Goal: Task Accomplishment & Management: Complete application form

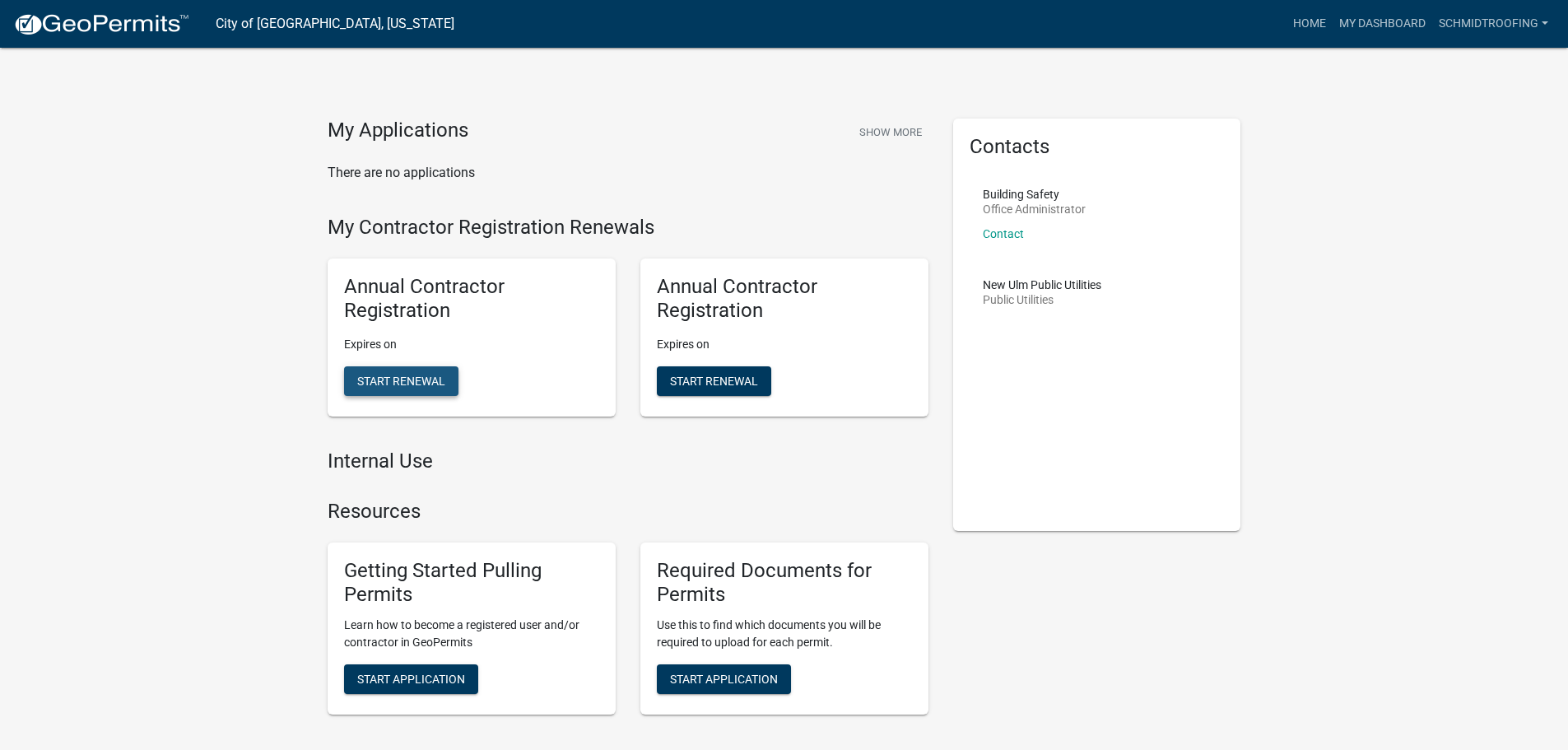
click at [374, 379] on span "Start Renewal" at bounding box center [401, 381] width 88 height 14
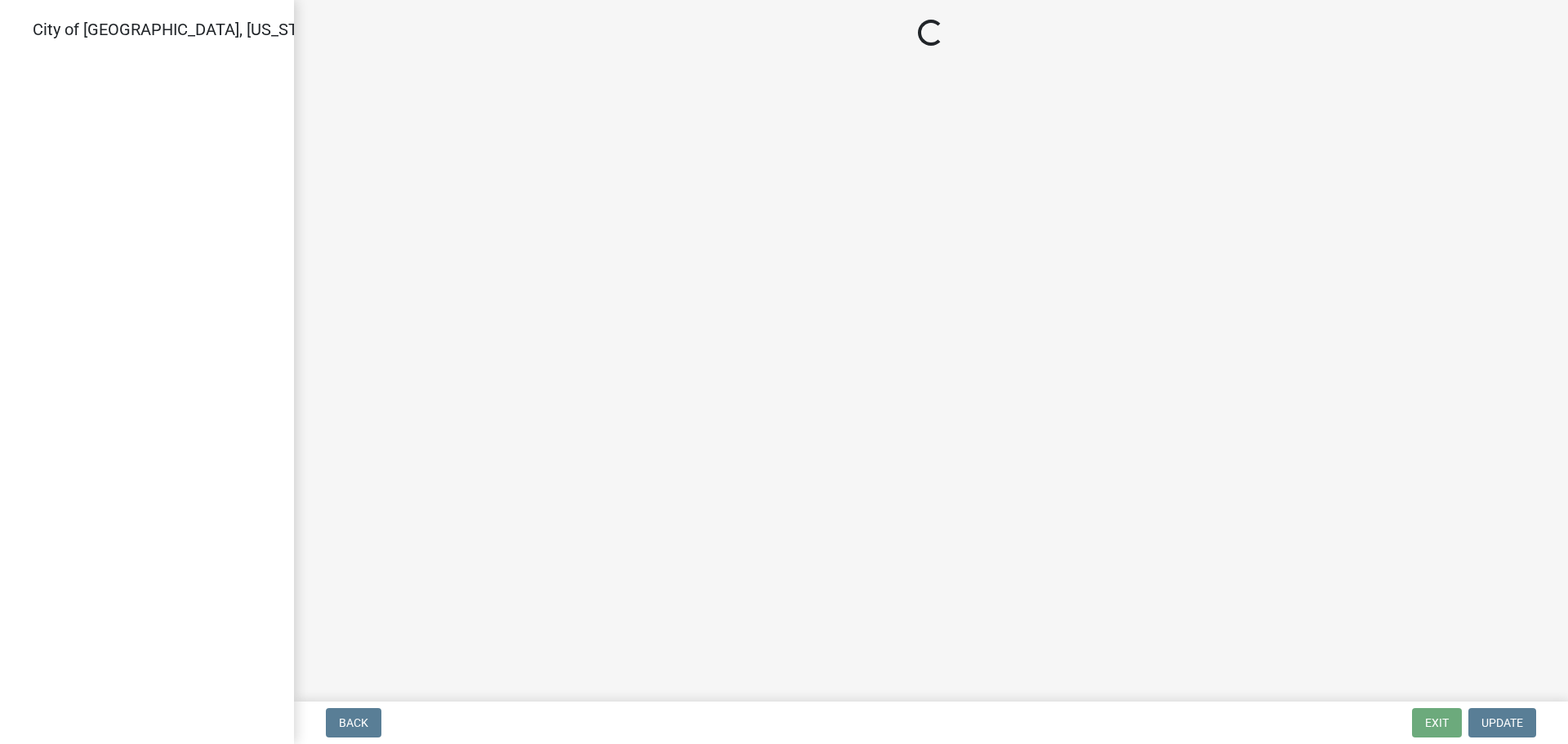
select select "MN"
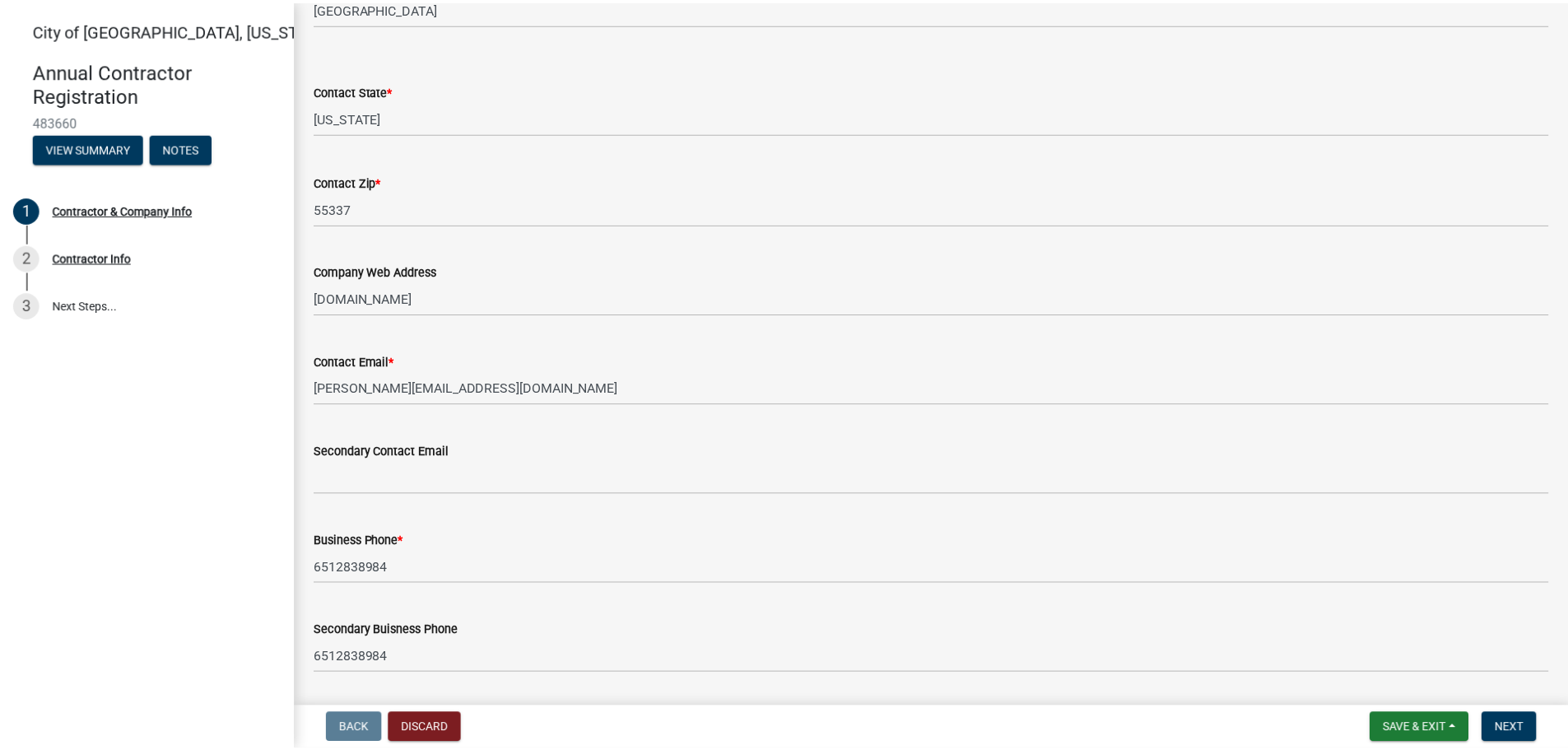
scroll to position [800, 0]
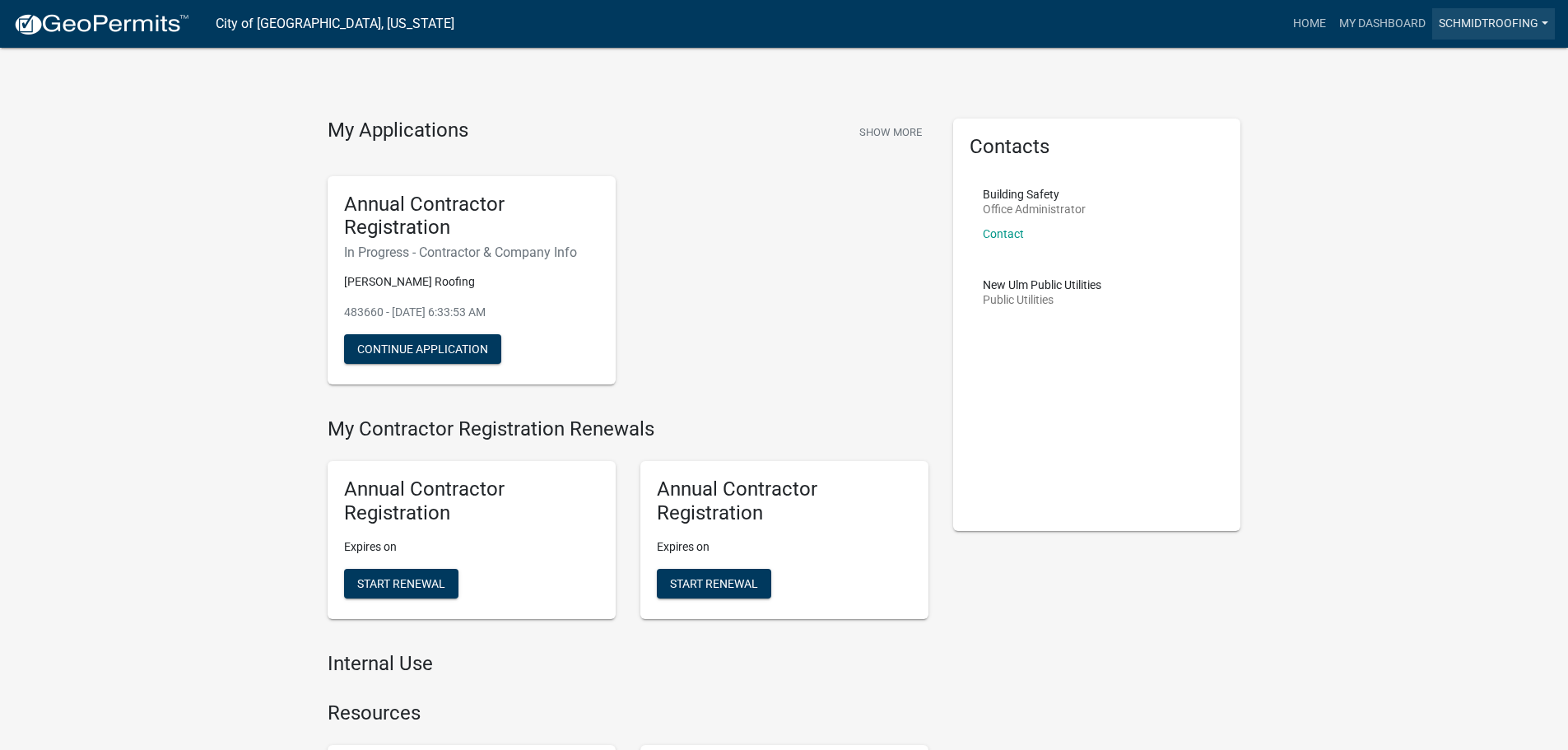
click at [1478, 18] on link "SchmidtRoofing" at bounding box center [1493, 23] width 122 height 31
click at [1455, 58] on link "Account" at bounding box center [1489, 67] width 132 height 40
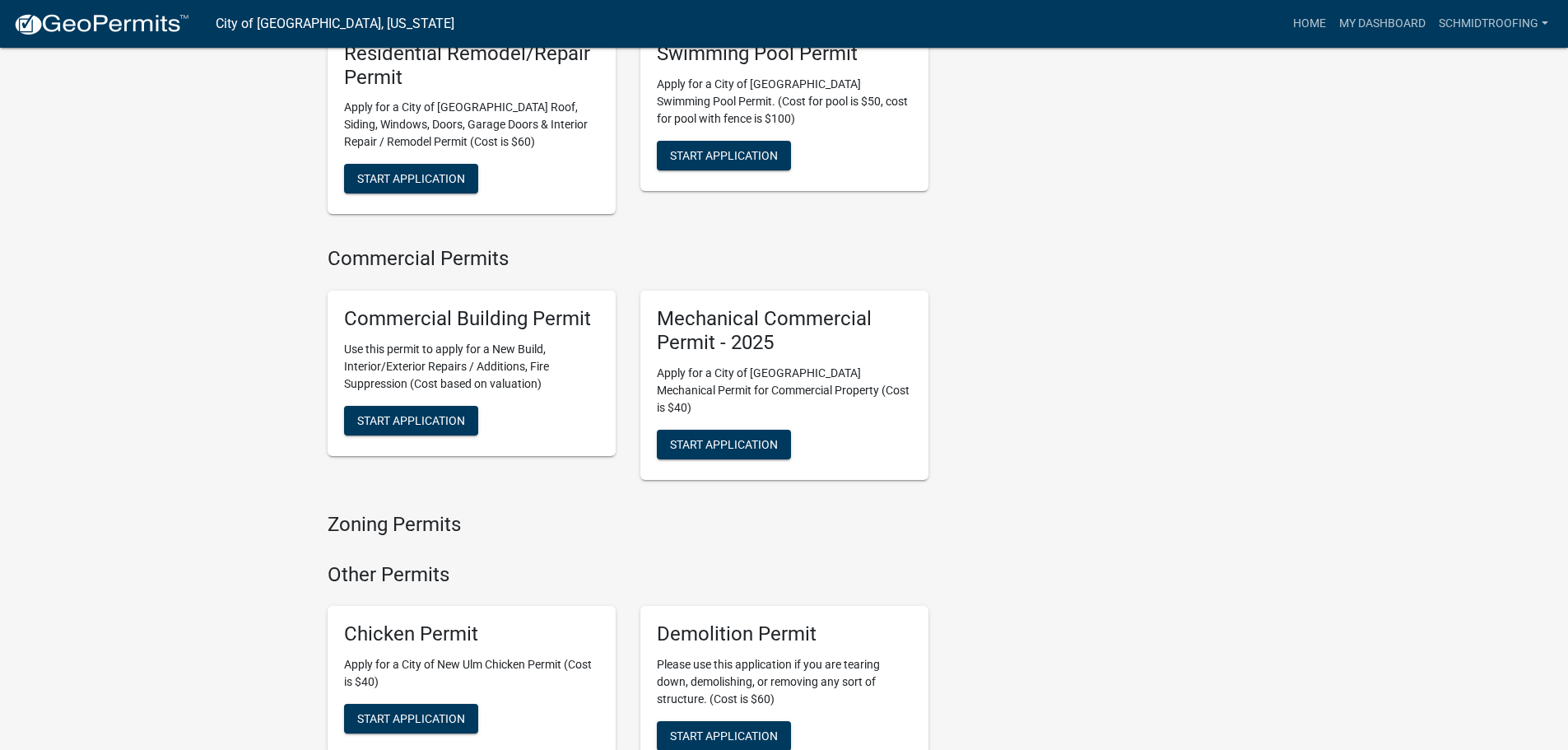
scroll to position [1400, 0]
click at [386, 413] on span "Start Application" at bounding box center [411, 420] width 108 height 14
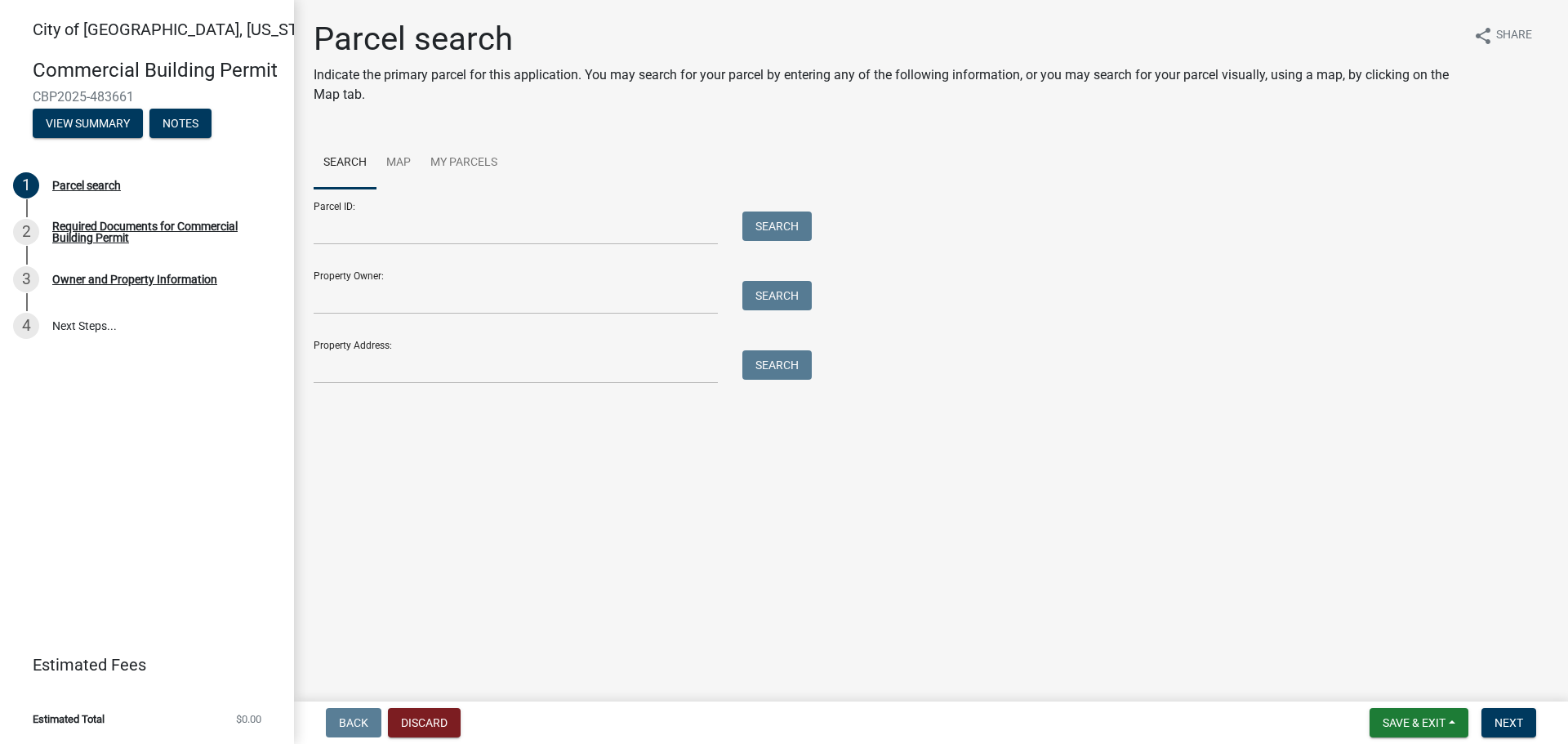
click at [355, 157] on link "Search" at bounding box center [344, 163] width 63 height 52
click at [351, 368] on input "Property Address:" at bounding box center [515, 367] width 404 height 34
type input "301 [US_STATE]"
click at [784, 370] on button "Search" at bounding box center [777, 365] width 69 height 30
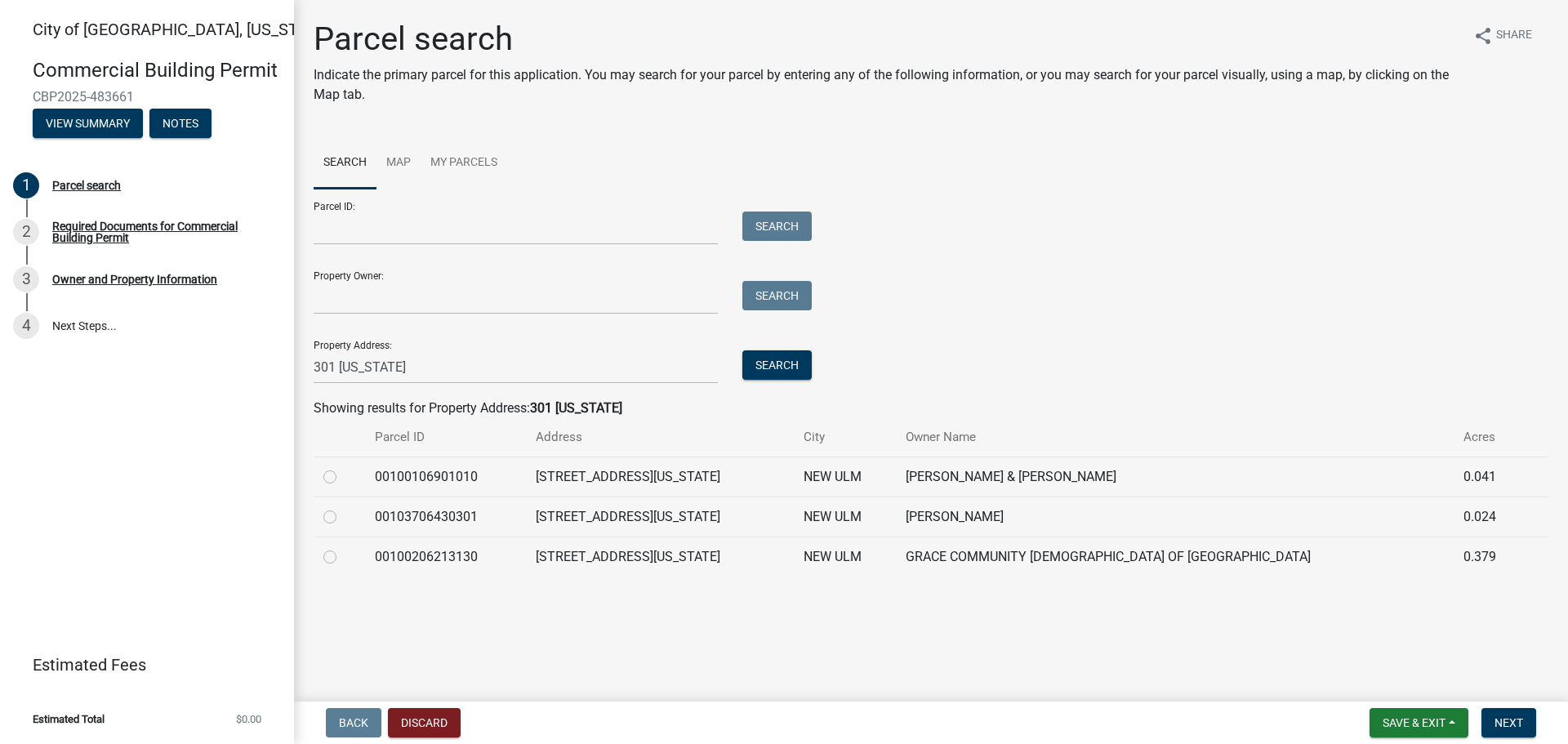
click at [343, 547] on label at bounding box center [343, 547] width 0 height 0
click at [343, 558] on input "radio" at bounding box center [348, 552] width 11 height 11
radio input "true"
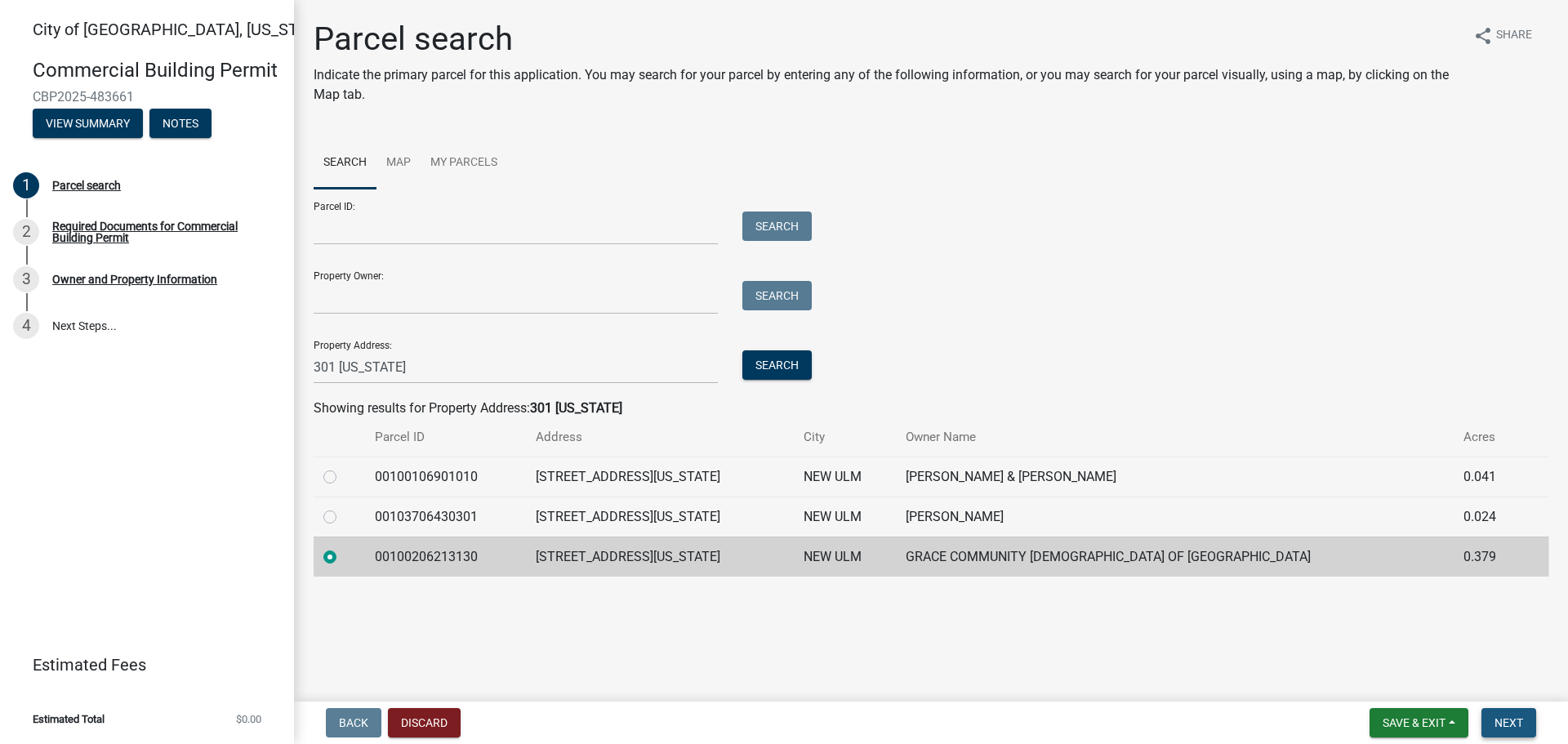
click at [1510, 726] on span "Next" at bounding box center [1509, 723] width 29 height 13
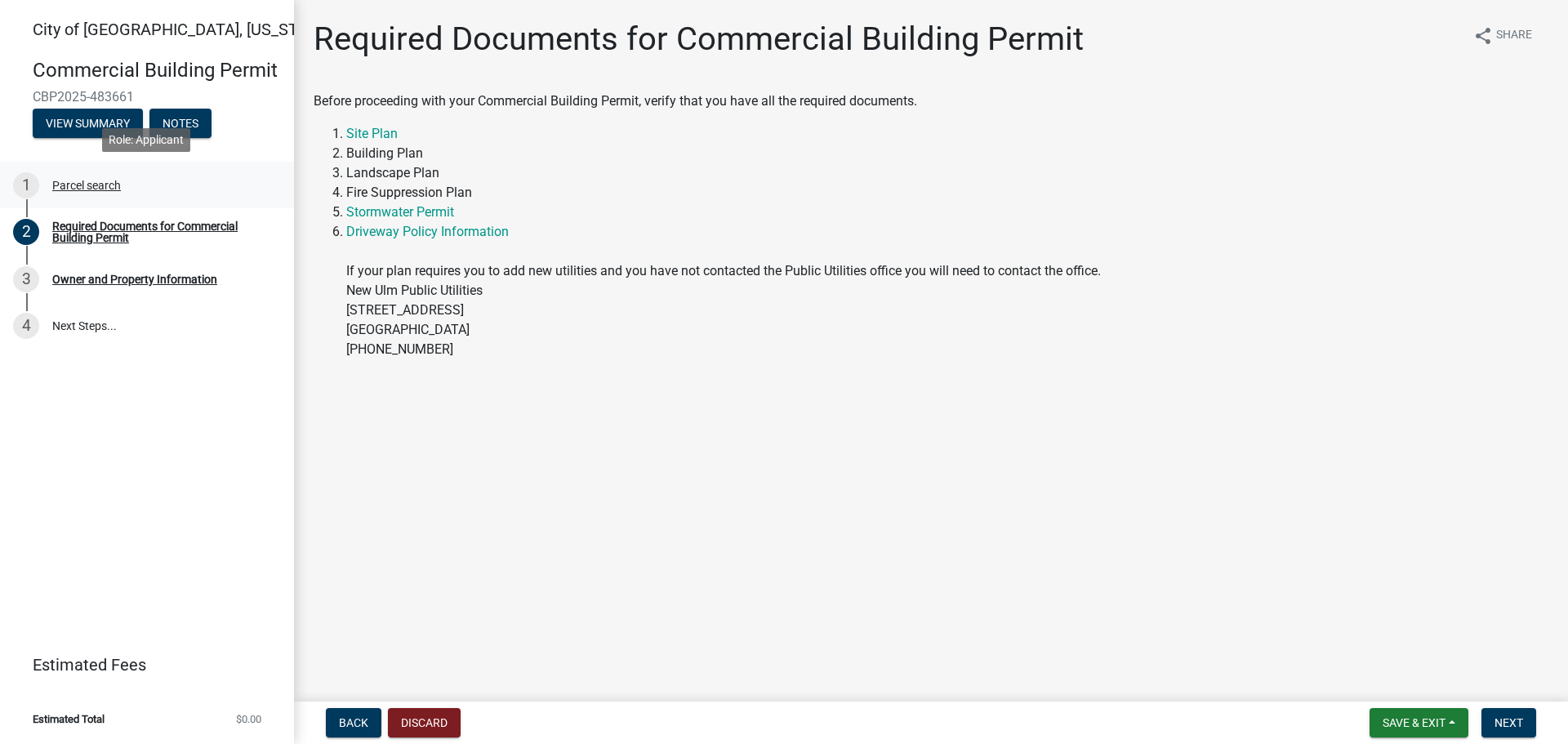
click at [79, 187] on div "Parcel search" at bounding box center [86, 185] width 68 height 12
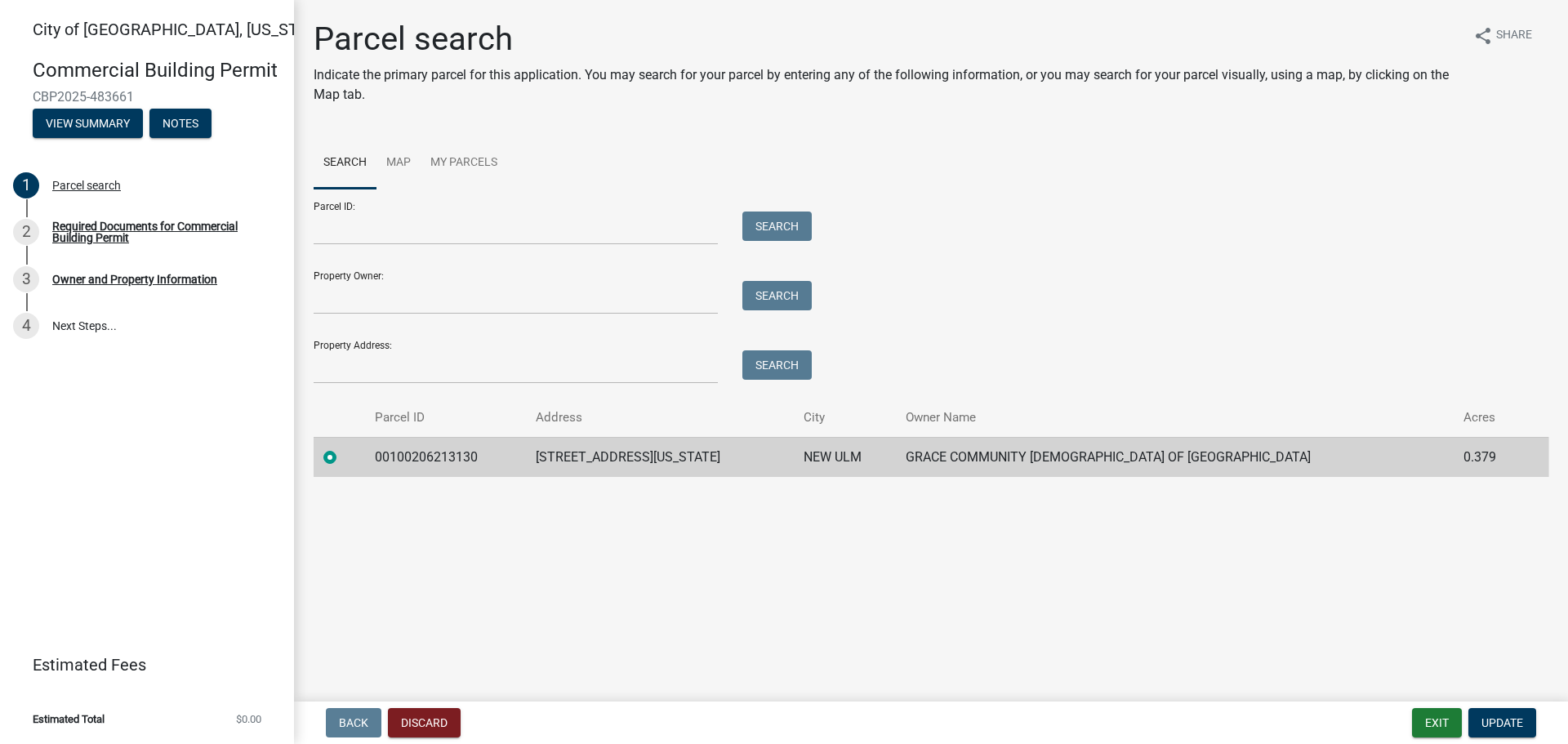
click at [455, 458] on td "00100206213130" at bounding box center [445, 457] width 161 height 40
click at [456, 458] on td "00100206213130" at bounding box center [445, 457] width 161 height 40
copy td "00100206213130"
click at [404, 720] on button "Discard" at bounding box center [423, 723] width 72 height 30
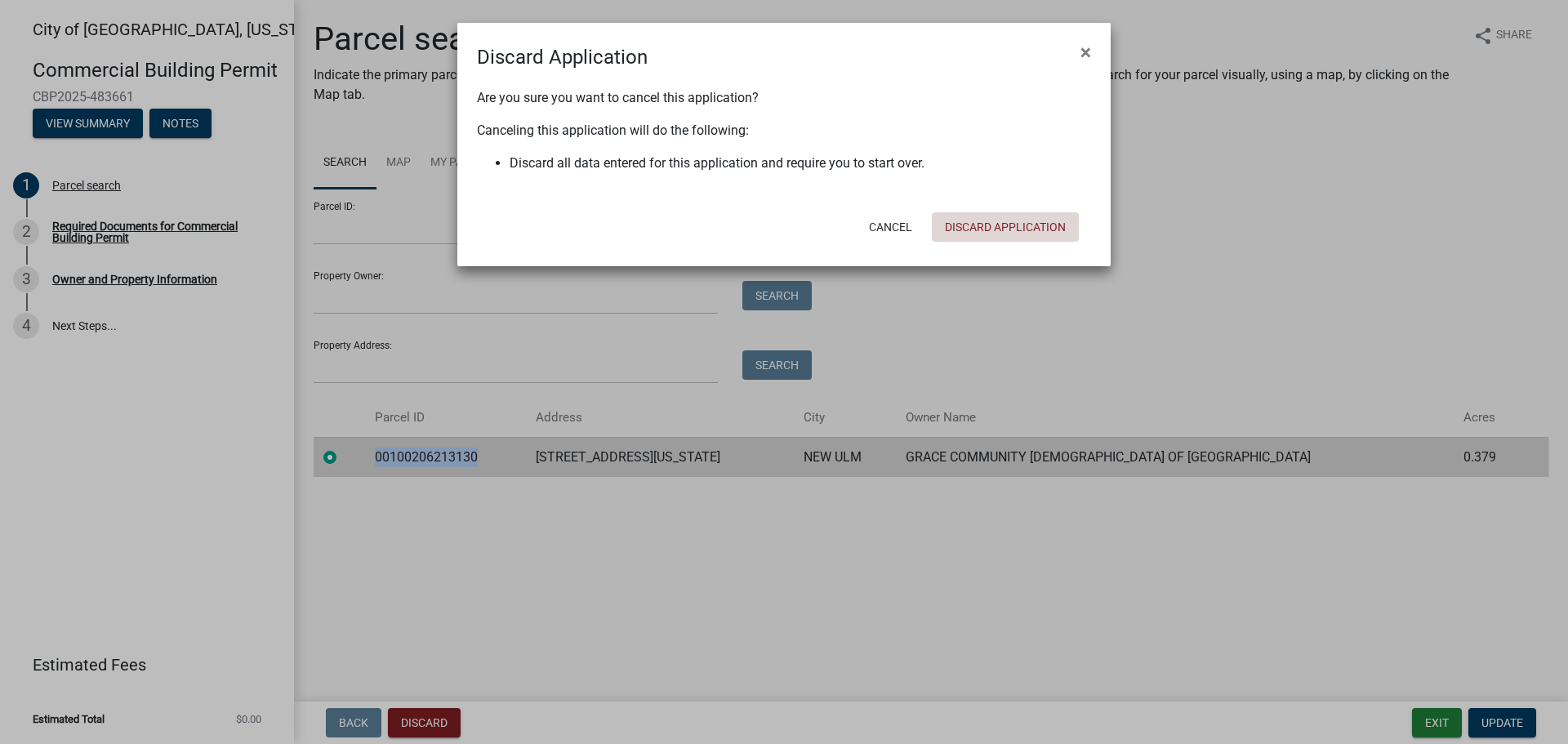
click at [968, 225] on button "Discard Application" at bounding box center [1005, 226] width 147 height 30
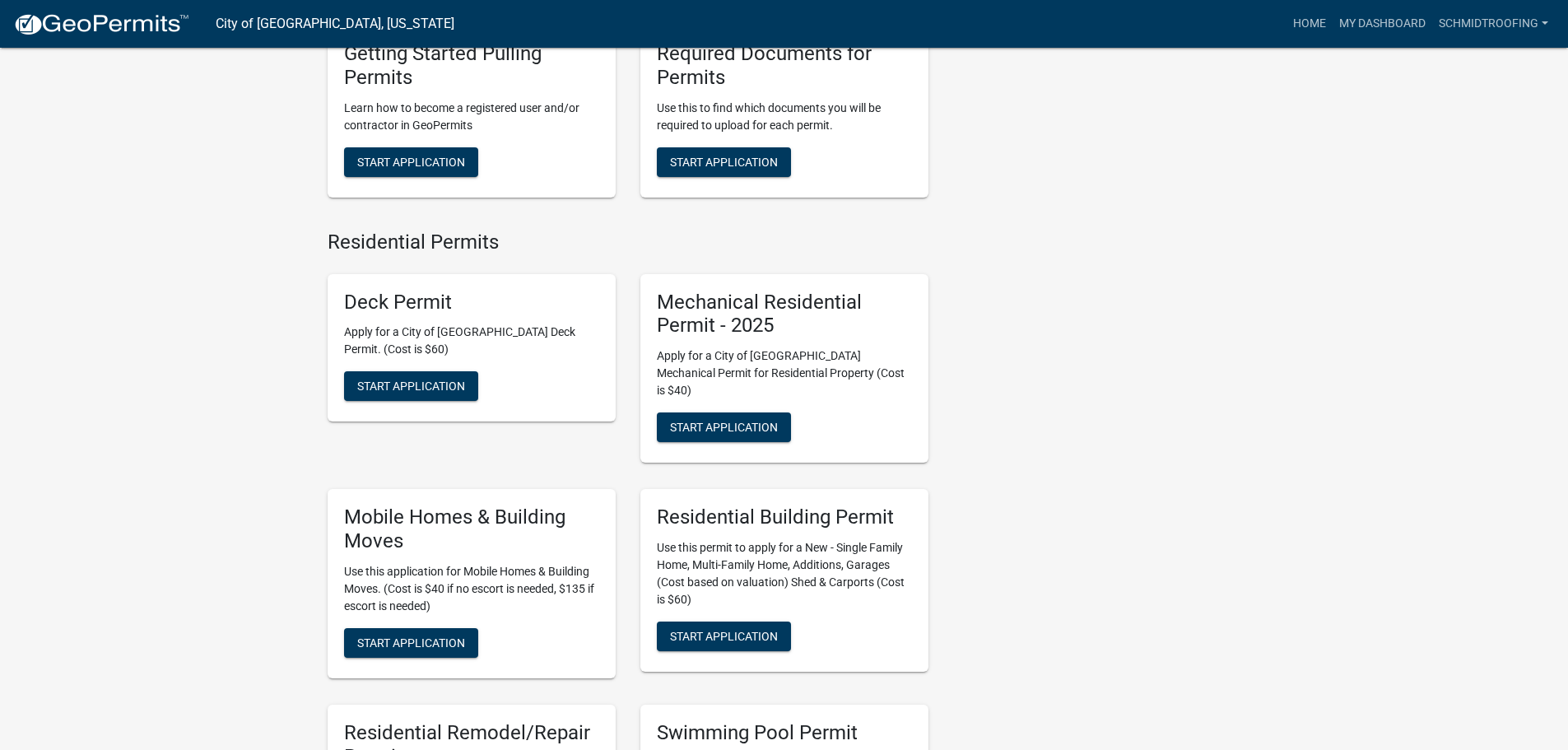
scroll to position [659, 0]
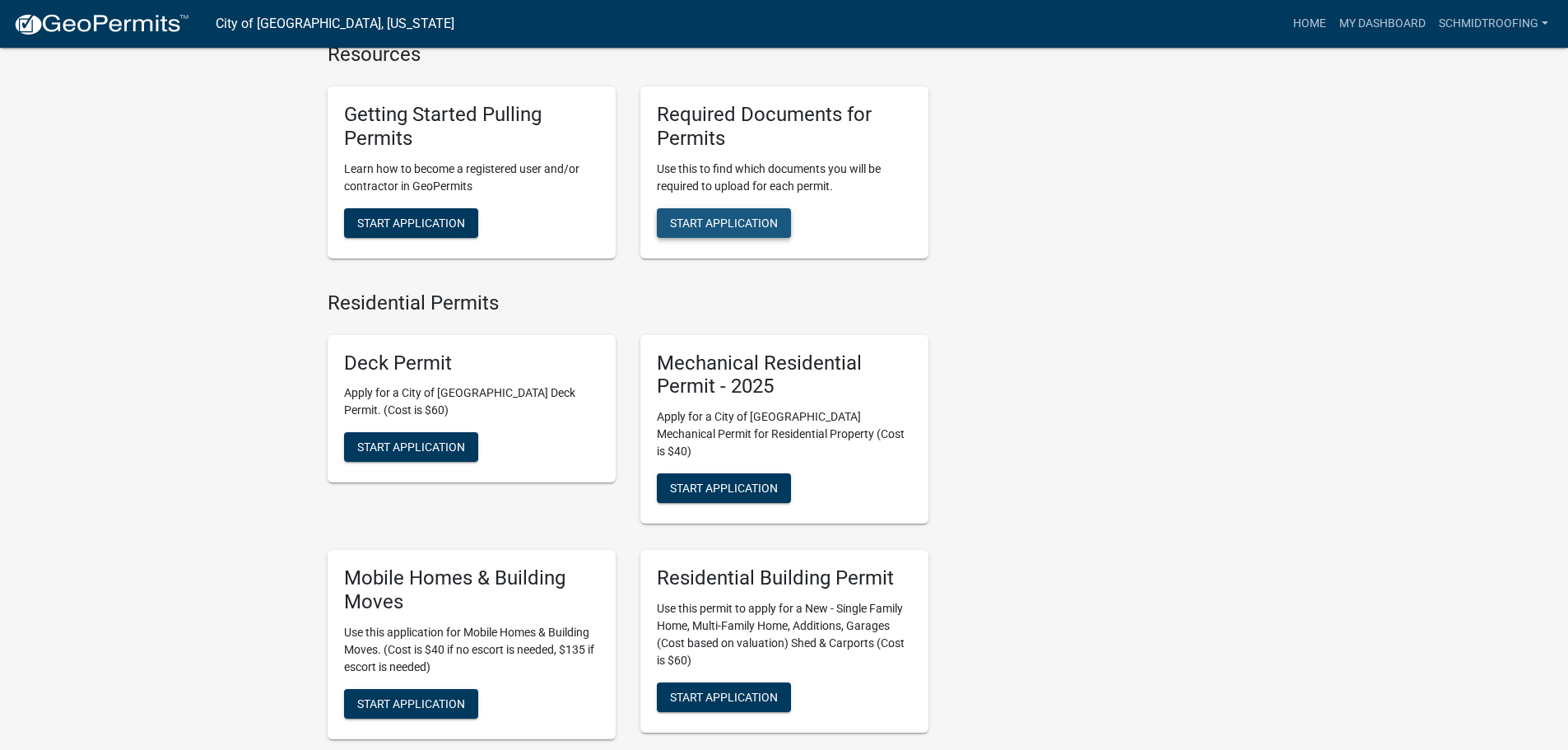
click at [691, 223] on span "Start Application" at bounding box center [724, 222] width 108 height 14
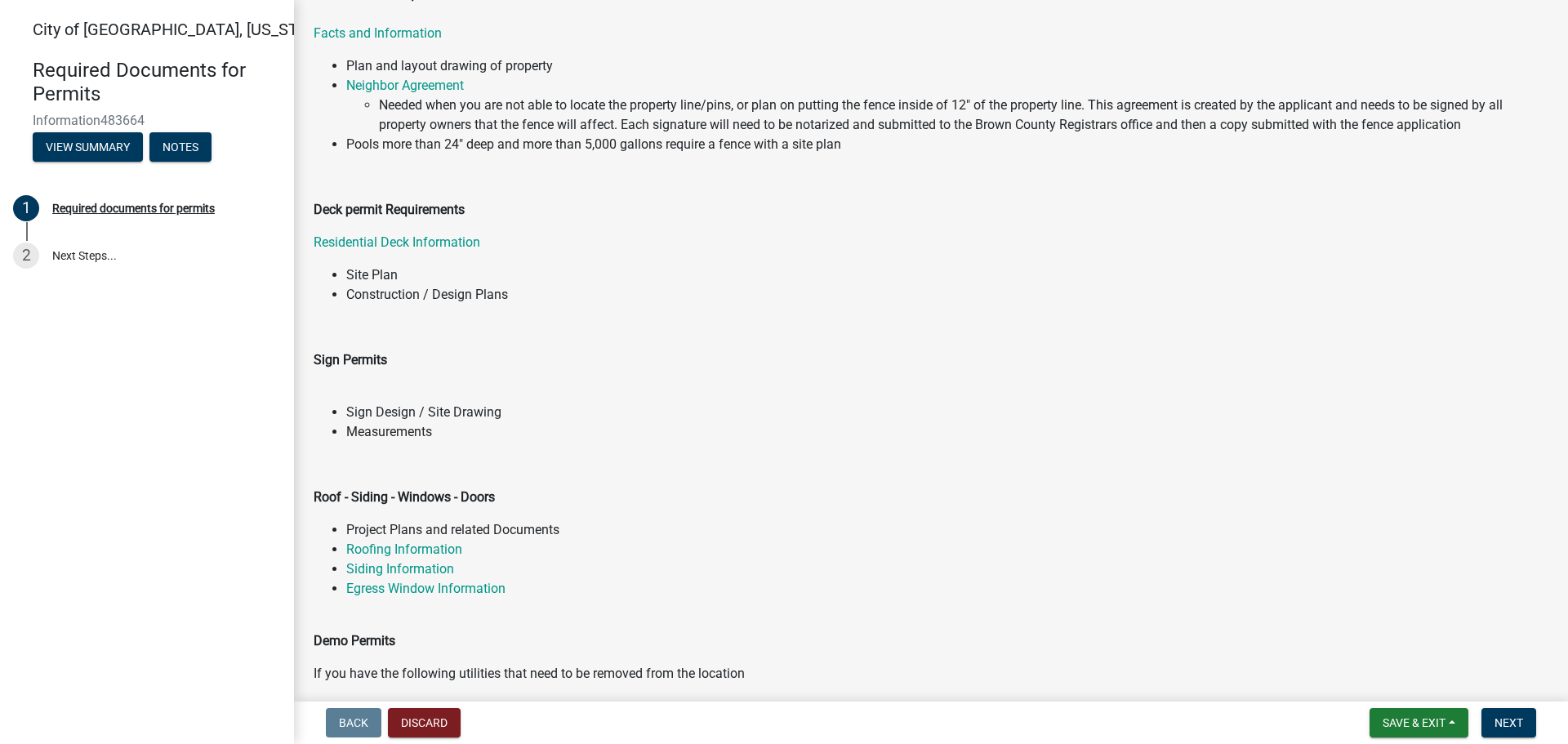
scroll to position [245, 0]
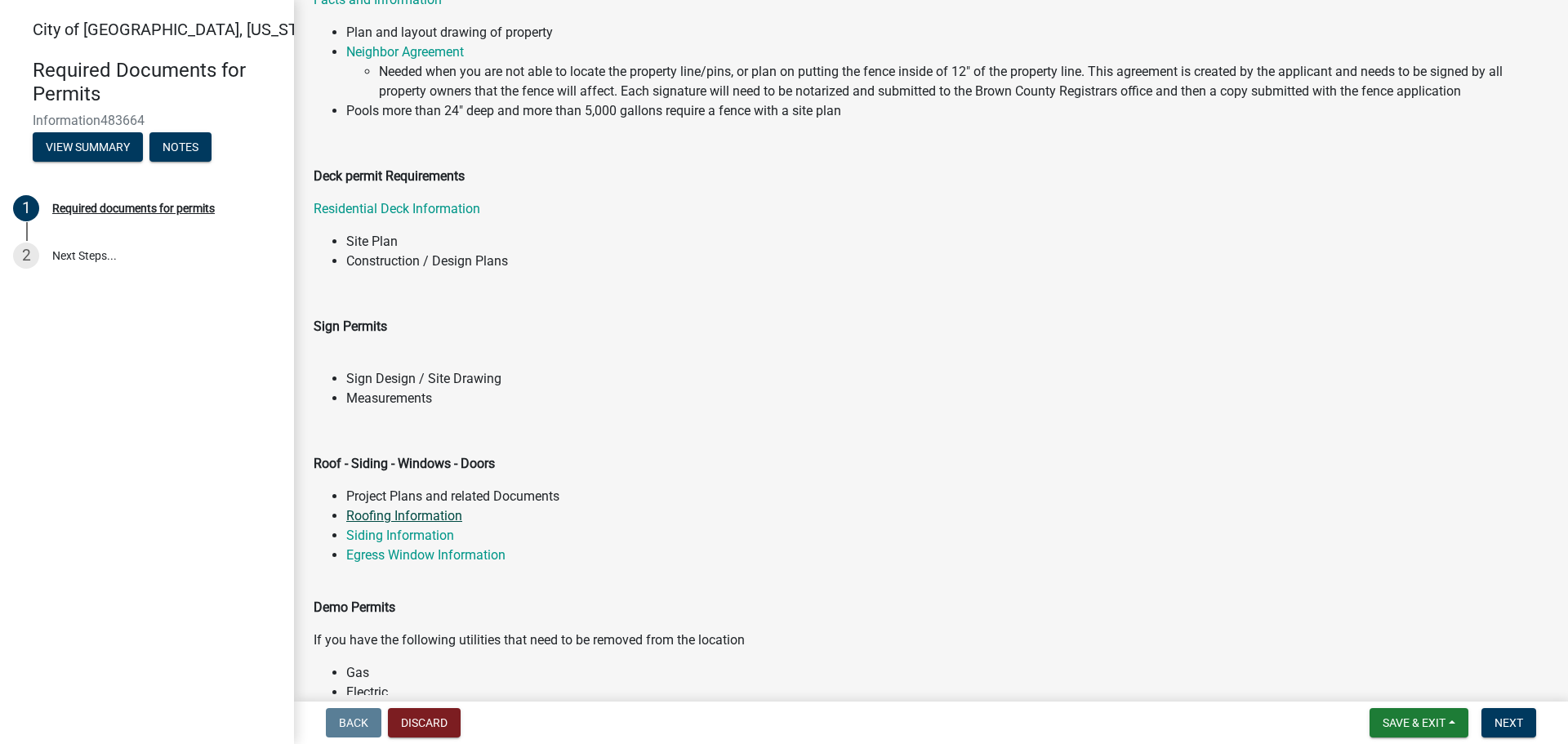
click at [372, 519] on link "Roofing Information" at bounding box center [404, 516] width 116 height 15
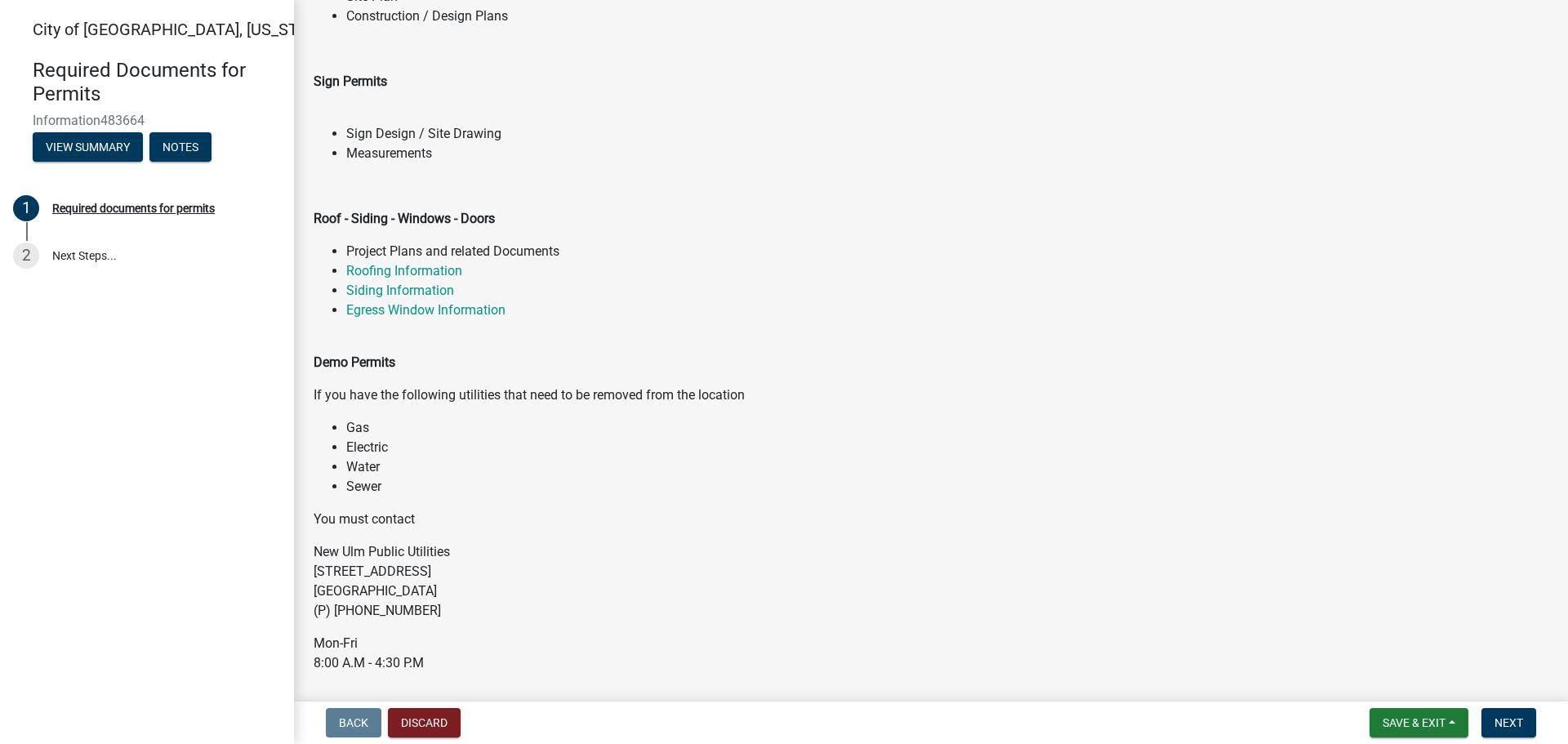
scroll to position [0, 0]
